Goal: Entertainment & Leisure: Consume media (video, audio)

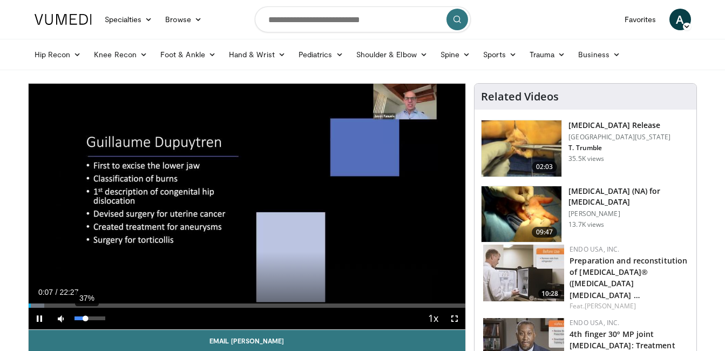
click at [86, 317] on div "37%" at bounding box center [90, 318] width 31 height 4
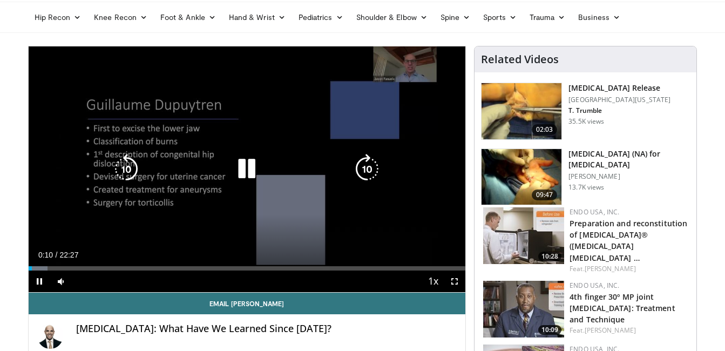
scroll to position [54, 0]
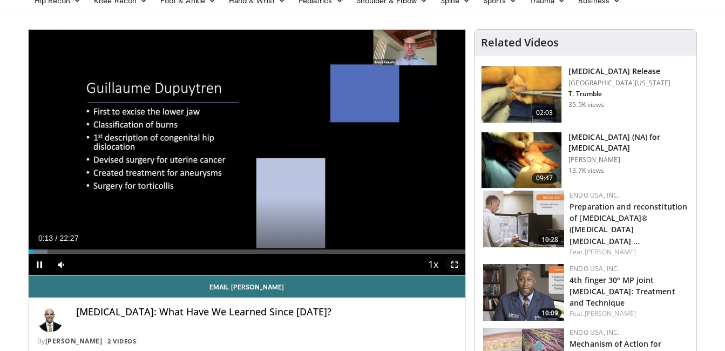
click at [453, 267] on span "Video Player" at bounding box center [455, 265] width 22 height 22
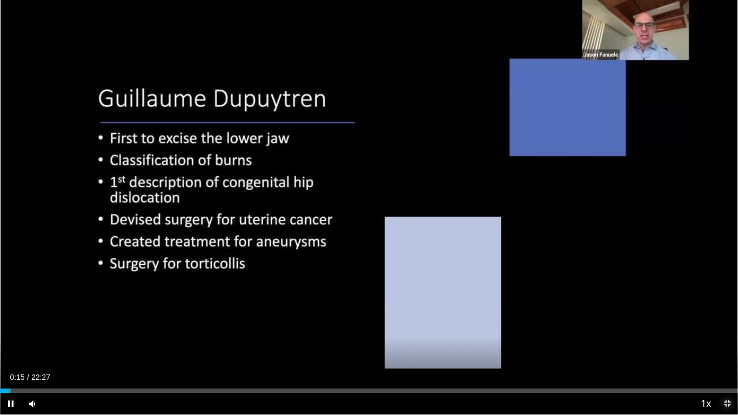
click at [725, 351] on span "Video Player" at bounding box center [727, 404] width 22 height 22
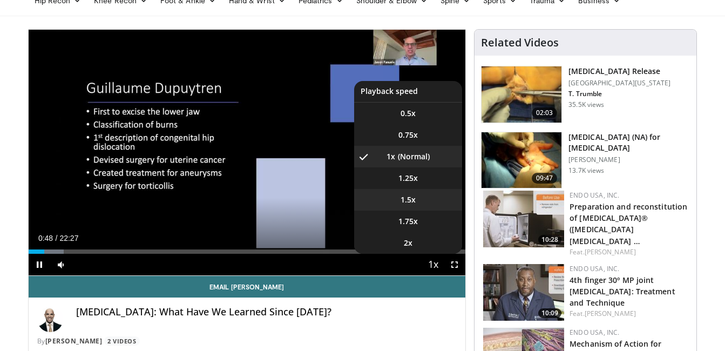
click at [423, 198] on li "1.5x" at bounding box center [408, 200] width 108 height 22
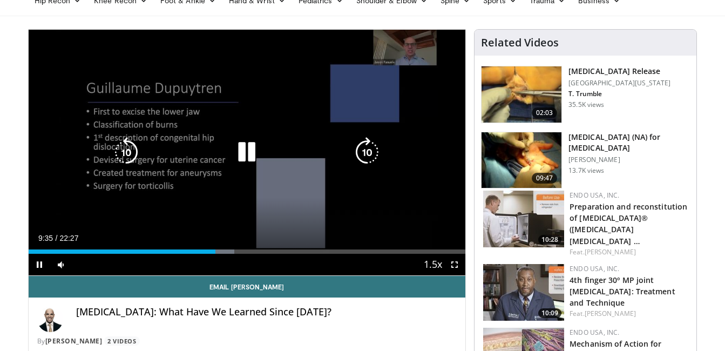
click at [236, 223] on div "10 seconds Tap to unmute" at bounding box center [247, 153] width 437 height 246
click at [243, 150] on icon "Video Player" at bounding box center [247, 152] width 30 height 30
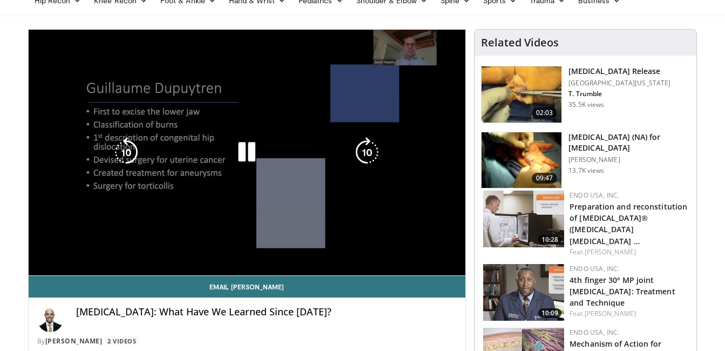
click at [265, 131] on div "90 seconds Tap to unmute" at bounding box center [247, 153] width 437 height 246
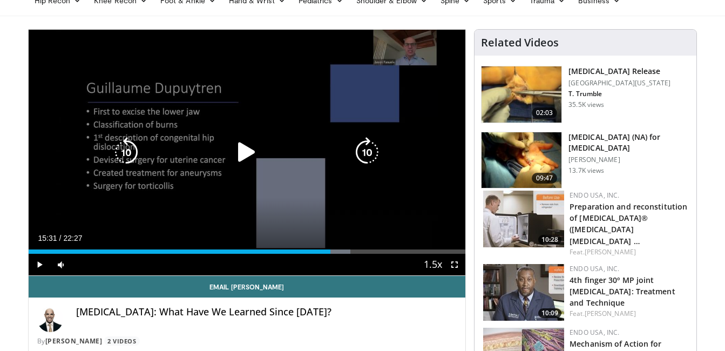
click at [316, 189] on div "90 seconds Tap to unmute" at bounding box center [247, 153] width 437 height 246
click at [329, 186] on div "90 seconds Tap to unmute" at bounding box center [247, 153] width 437 height 246
